Goal: Information Seeking & Learning: Learn about a topic

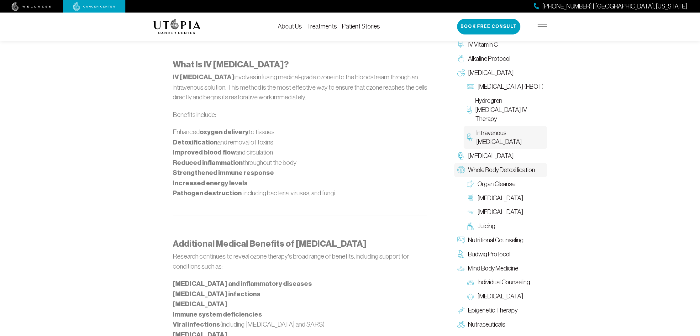
scroll to position [817, 0]
click at [494, 112] on span "Hydrogren [MEDICAL_DATA] IV Therapy" at bounding box center [509, 109] width 69 height 27
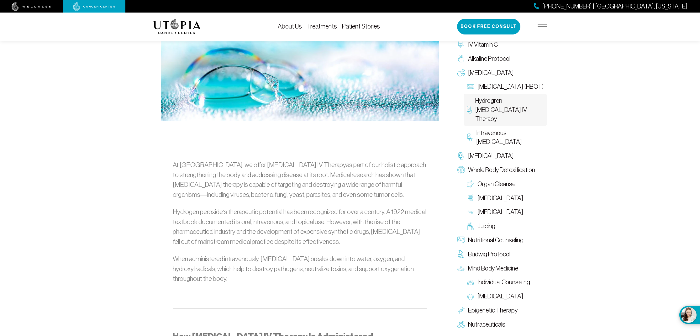
scroll to position [236, 0]
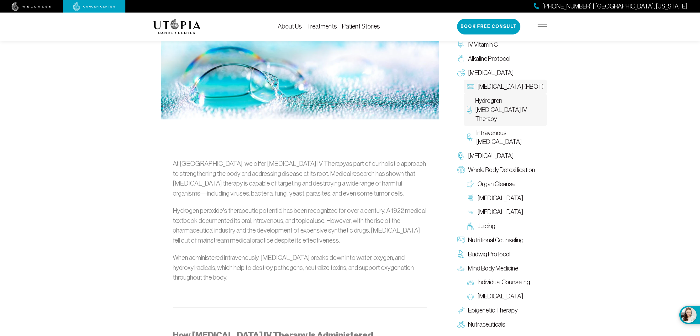
click at [513, 88] on span "[MEDICAL_DATA] (HBOT)" at bounding box center [510, 86] width 66 height 9
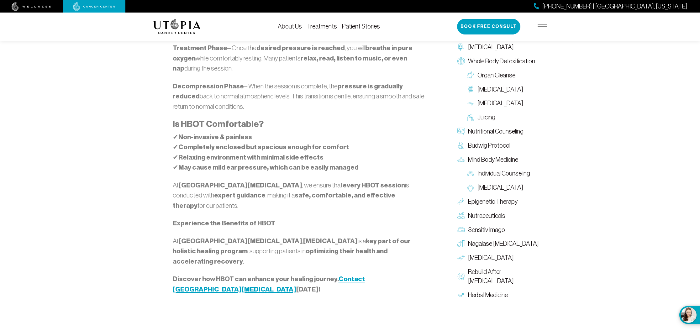
scroll to position [831, 0]
click at [496, 253] on span "[MEDICAL_DATA]" at bounding box center [491, 257] width 46 height 9
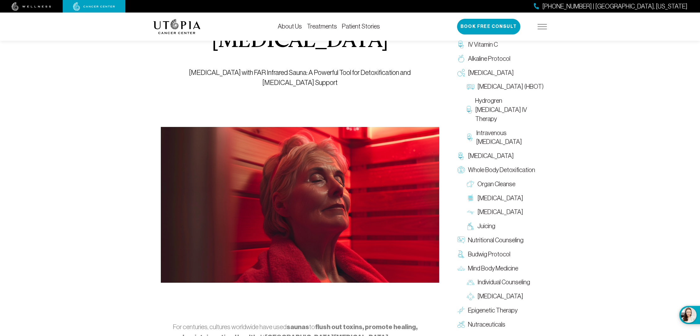
scroll to position [84, 0]
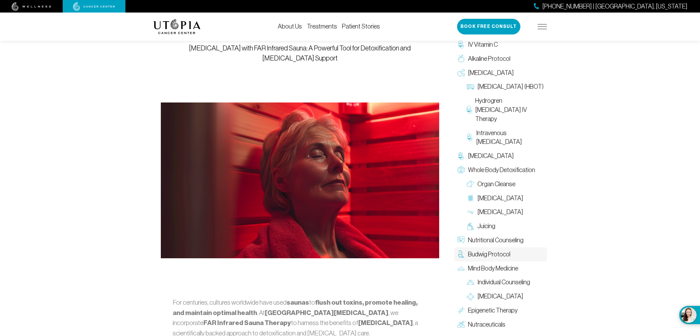
click at [504, 254] on span "Budwig Protocol" at bounding box center [489, 254] width 42 height 9
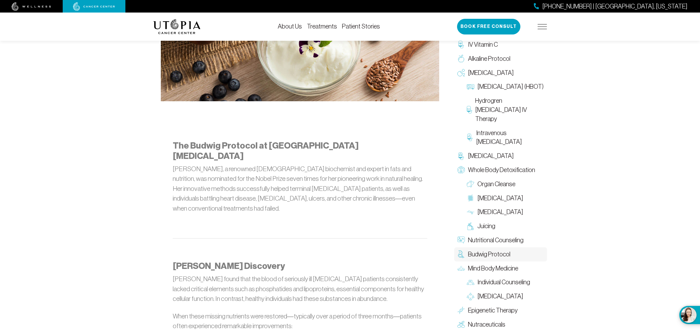
scroll to position [269, 0]
